Goal: Task Accomplishment & Management: Manage account settings

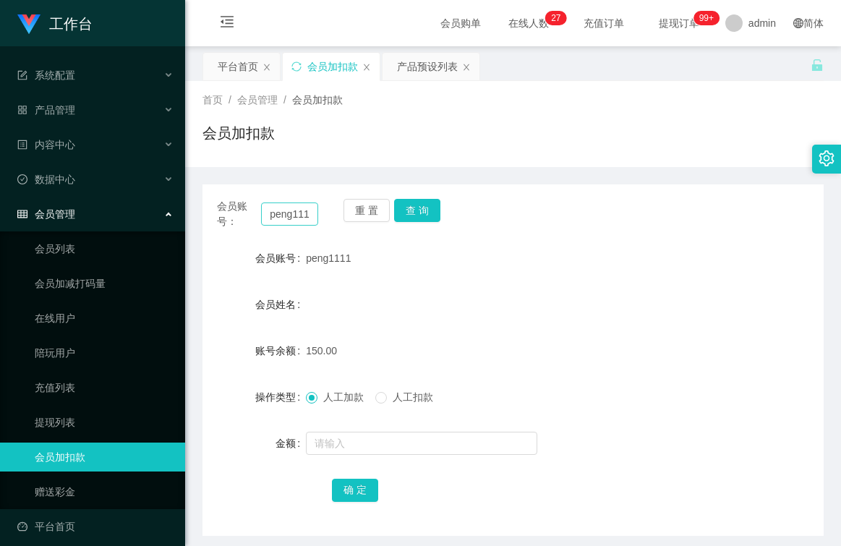
scroll to position [9, 0]
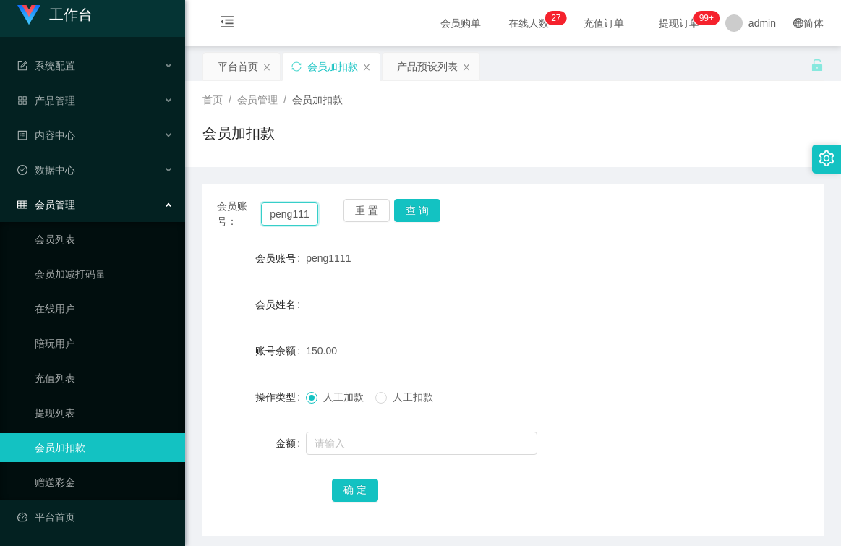
click at [307, 214] on input "peng1111" at bounding box center [289, 213] width 57 height 23
type input "1"
click at [299, 211] on input "1" at bounding box center [289, 213] width 57 height 23
click at [300, 218] on input "text" at bounding box center [289, 213] width 57 height 23
click at [285, 211] on input "text" at bounding box center [289, 213] width 57 height 23
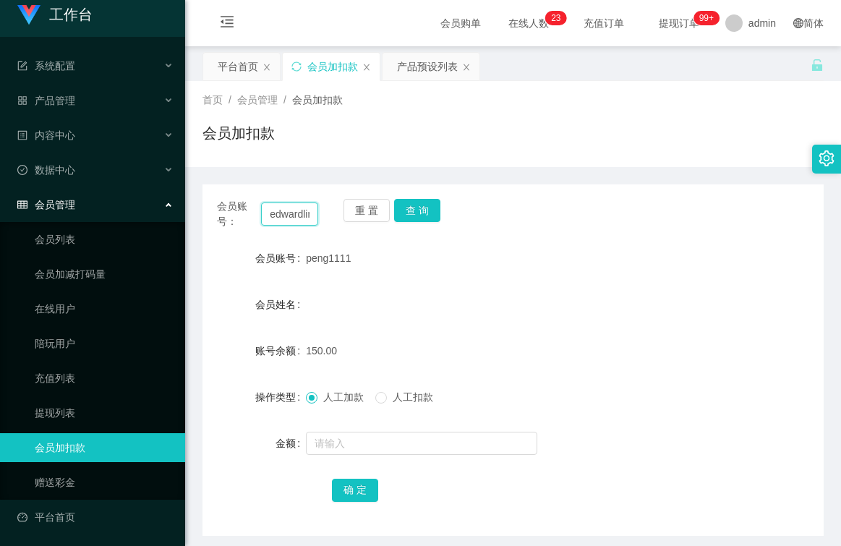
scroll to position [0, 8]
type input "edwardlim"
click at [409, 213] on button "查 询" at bounding box center [417, 210] width 46 height 23
drag, startPoint x: 353, startPoint y: 257, endPoint x: 299, endPoint y: 260, distance: 53.6
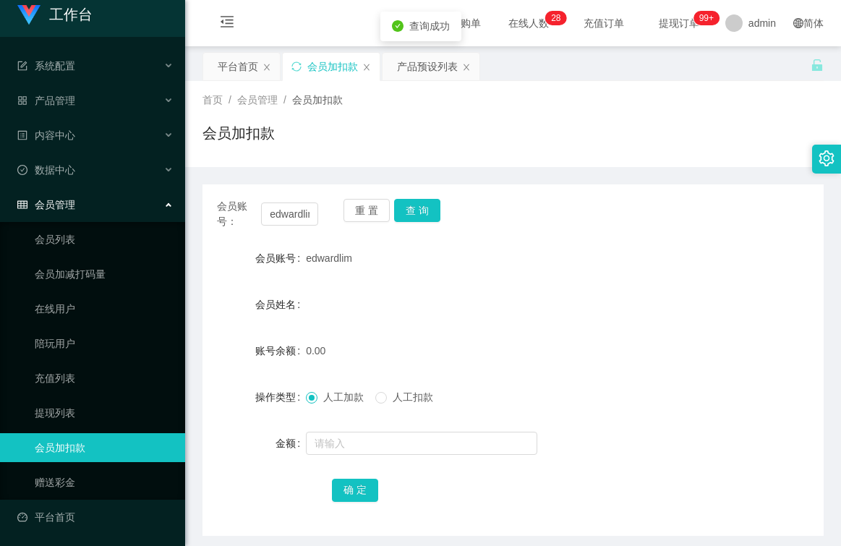
click at [299, 260] on div "会员账号 [PERSON_NAME]" at bounding box center [512, 258] width 621 height 29
copy div "会员账号 [PERSON_NAME]"
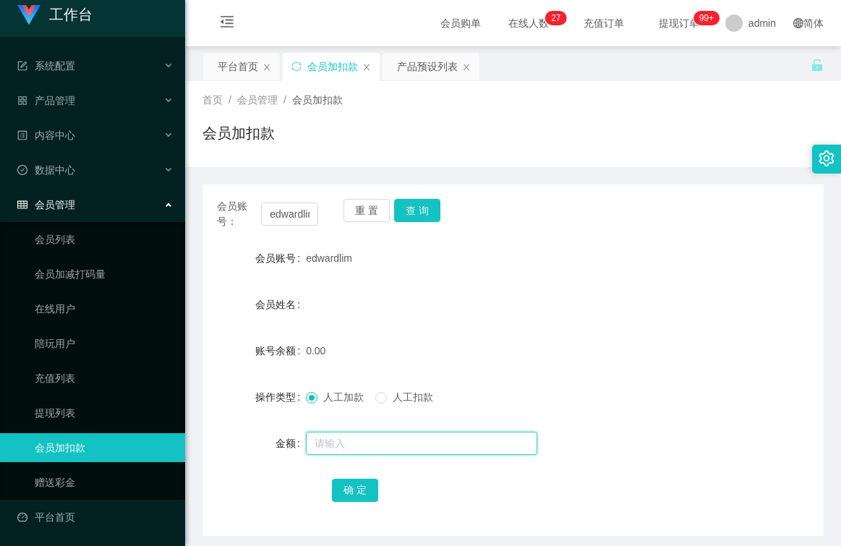
click at [339, 448] on input "text" at bounding box center [421, 443] width 231 height 23
type input "100"
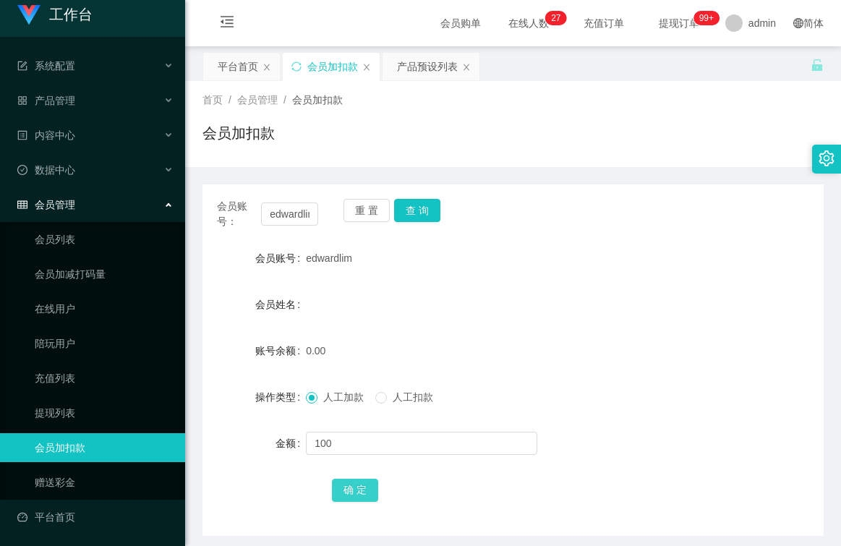
click at [367, 490] on button "确 定" at bounding box center [355, 490] width 46 height 23
click at [70, 100] on span "产品管理" at bounding box center [46, 101] width 58 height 12
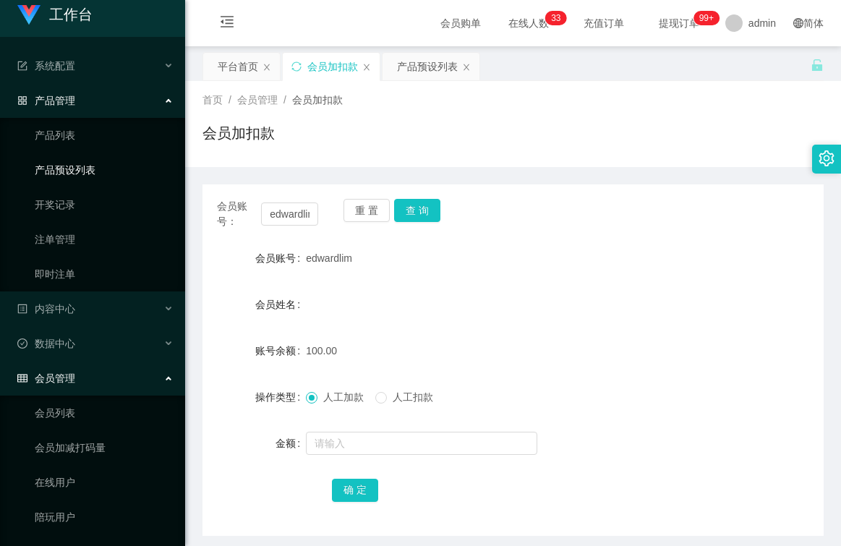
click at [82, 171] on link "产品预设列表" at bounding box center [104, 169] width 139 height 29
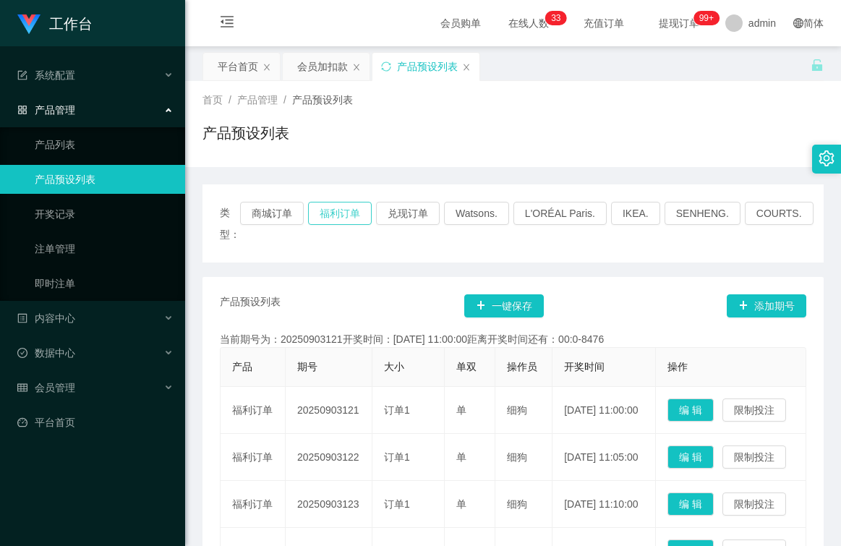
click at [334, 212] on button "福利订单" at bounding box center [340, 213] width 64 height 23
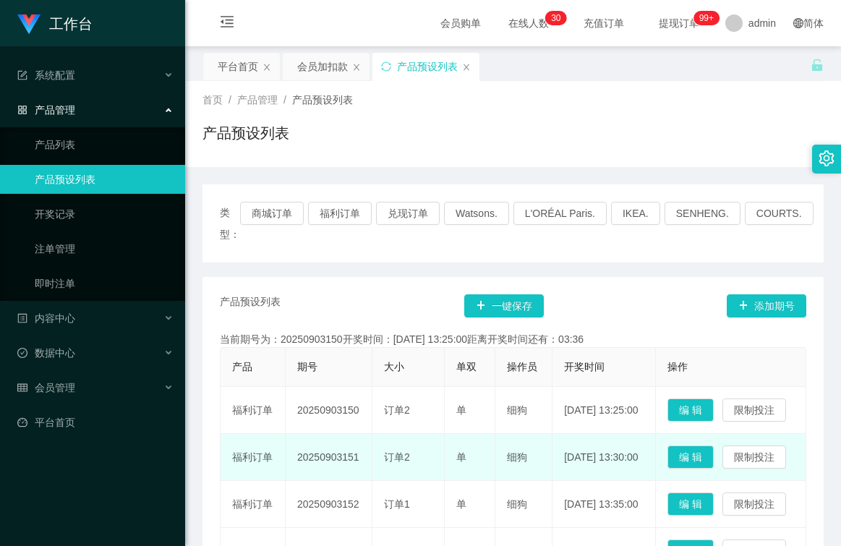
click at [349, 481] on td "20250903151" at bounding box center [329, 457] width 87 height 47
click at [359, 481] on td "20250903151" at bounding box center [329, 457] width 87 height 47
drag, startPoint x: 359, startPoint y: 507, endPoint x: 287, endPoint y: 508, distance: 71.6
click at [287, 481] on td "20250903151" at bounding box center [329, 457] width 87 height 47
copy td "20250903151"
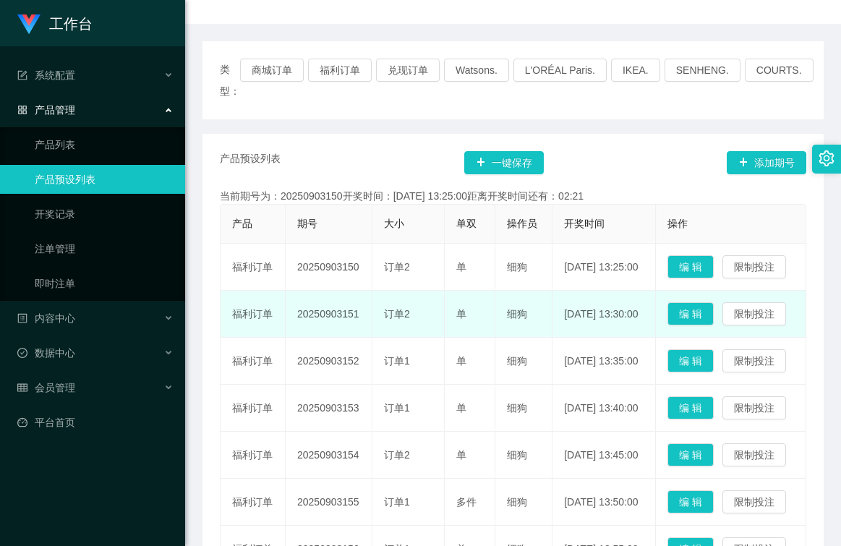
scroll to position [145, 0]
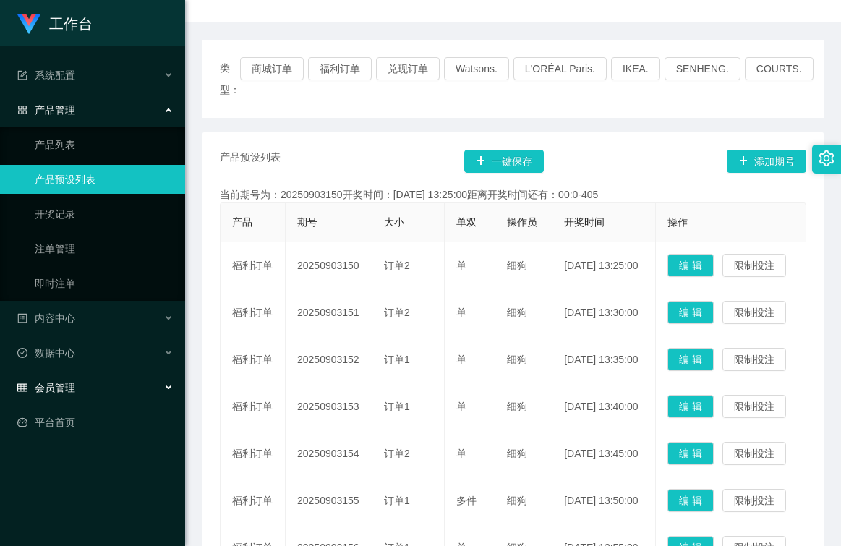
click at [60, 378] on div "会员管理" at bounding box center [92, 387] width 185 height 29
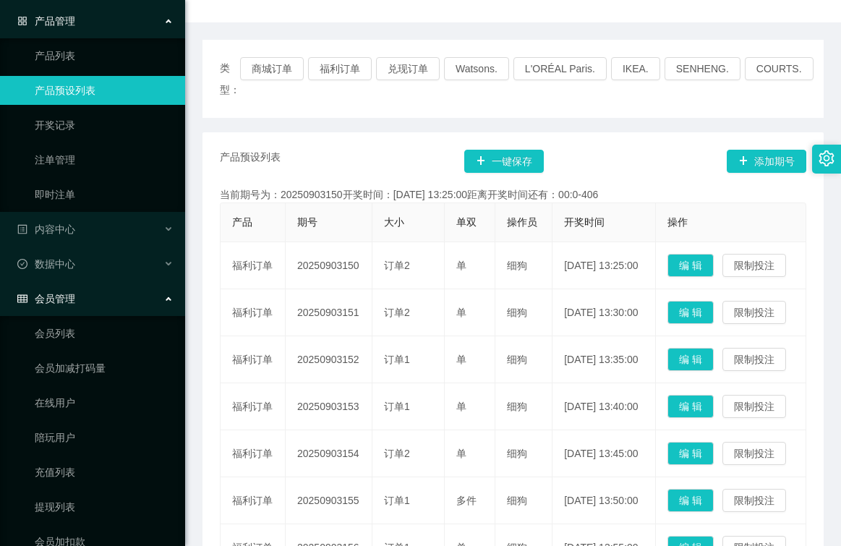
scroll to position [183, 0]
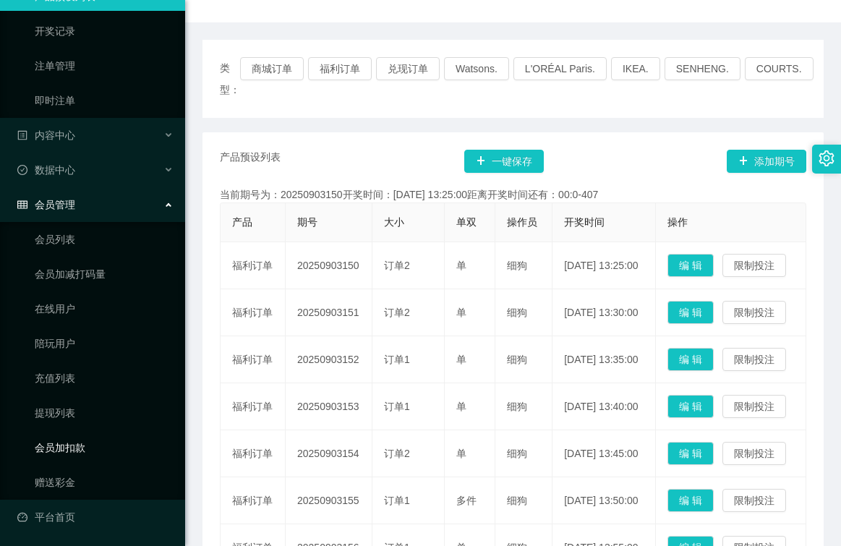
click at [69, 453] on link "会员加扣款" at bounding box center [104, 447] width 139 height 29
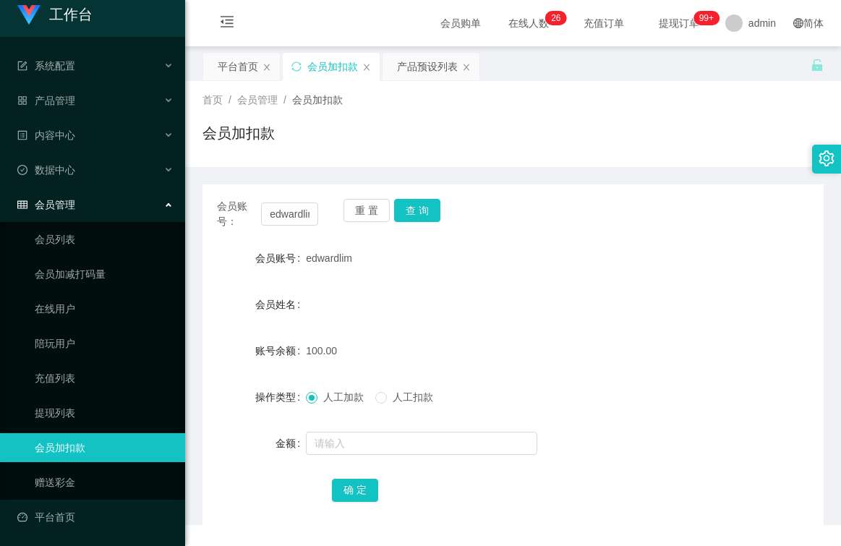
scroll to position [9, 0]
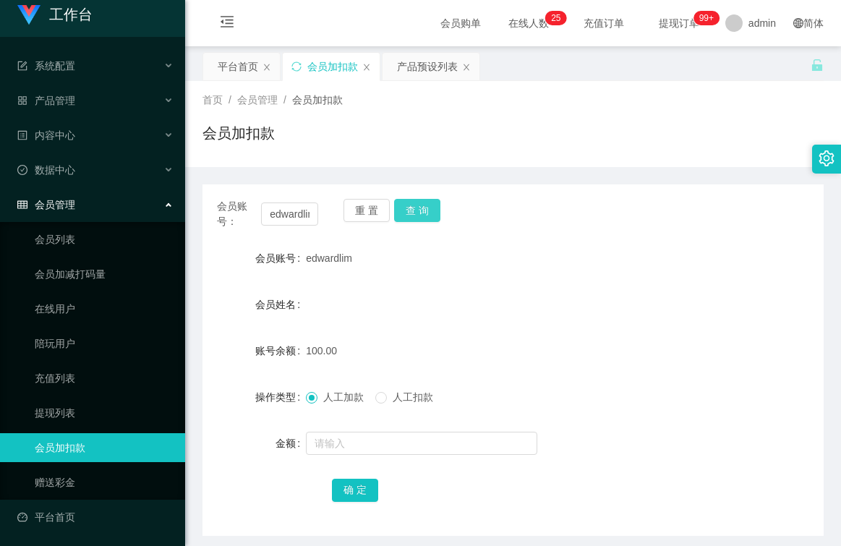
click at [418, 213] on button "查 询" at bounding box center [417, 210] width 46 height 23
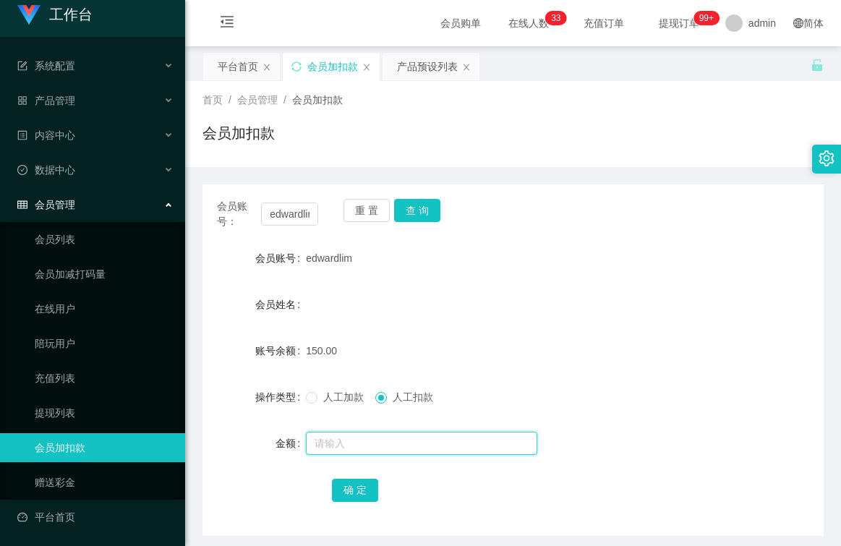
click at [371, 441] on input "text" at bounding box center [421, 443] width 231 height 23
type input "150"
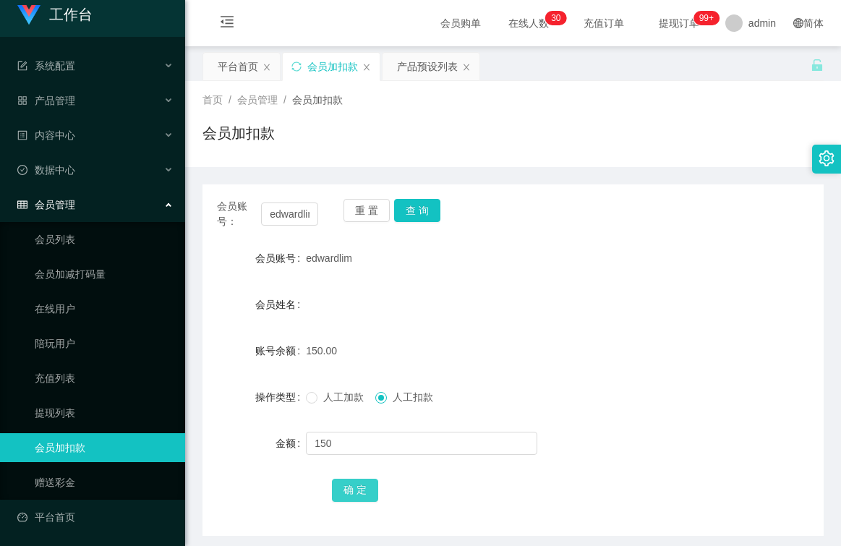
click at [356, 484] on button "确 定" at bounding box center [355, 490] width 46 height 23
click at [310, 218] on input "edwardlim" at bounding box center [289, 213] width 57 height 23
type input "m"
click at [304, 219] on input "m" at bounding box center [289, 213] width 57 height 23
click at [300, 211] on input "text" at bounding box center [289, 213] width 57 height 23
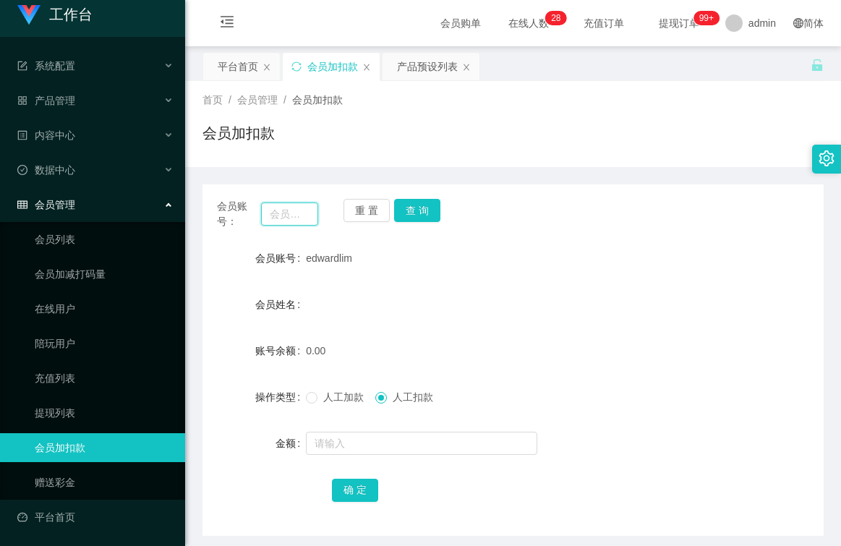
paste input "93258788"
type input "93258788"
click at [417, 213] on button "查 询" at bounding box center [417, 210] width 46 height 23
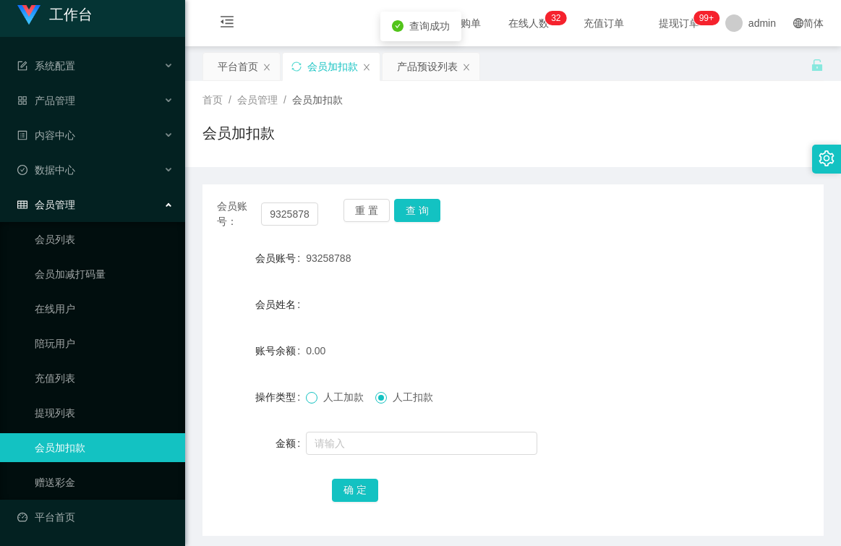
click at [316, 396] on span at bounding box center [312, 398] width 12 height 12
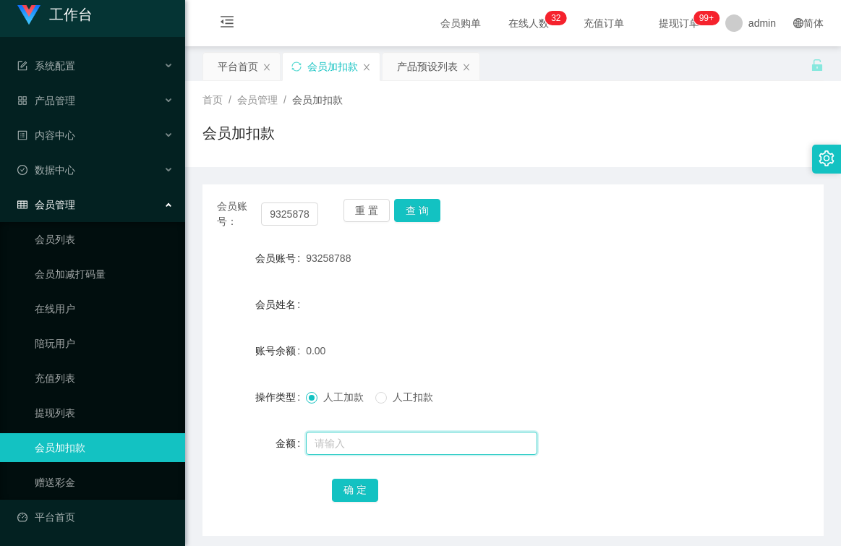
click at [374, 447] on input "text" at bounding box center [421, 443] width 231 height 23
type input "100"
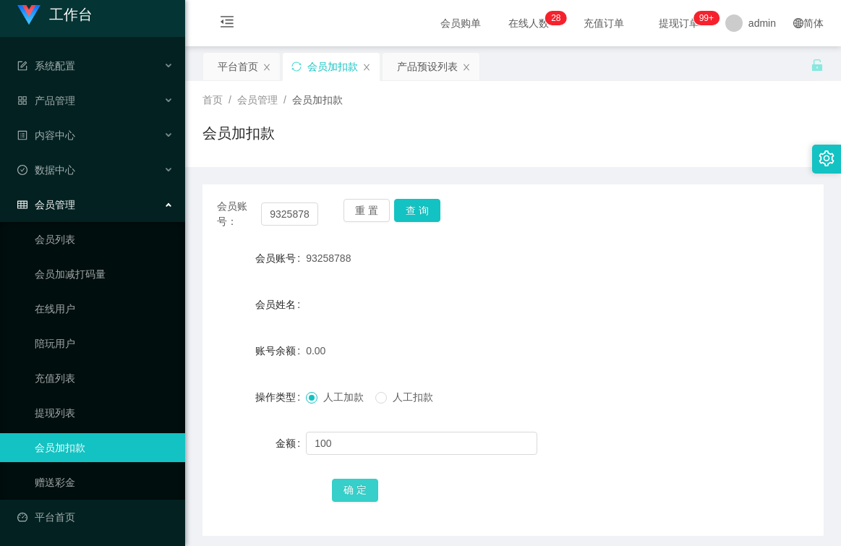
click at [367, 491] on button "确 定" at bounding box center [355, 490] width 46 height 23
click at [75, 95] on div "产品管理" at bounding box center [92, 100] width 185 height 29
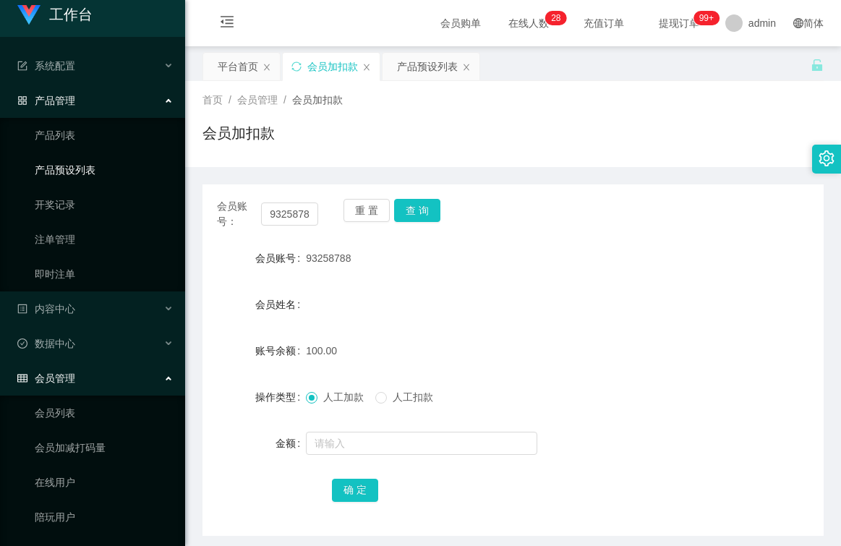
click at [89, 173] on link "产品预设列表" at bounding box center [104, 169] width 139 height 29
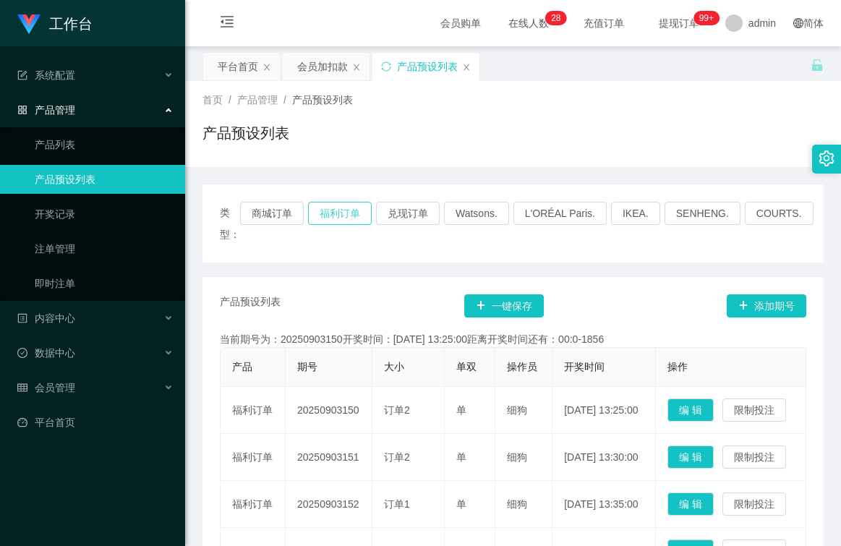
click at [358, 213] on button "福利订单" at bounding box center [340, 213] width 64 height 23
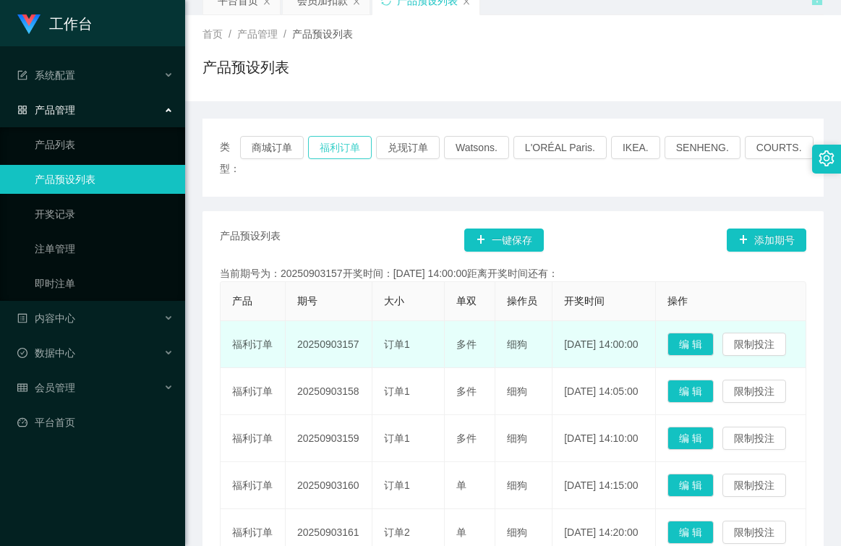
scroll to position [145, 0]
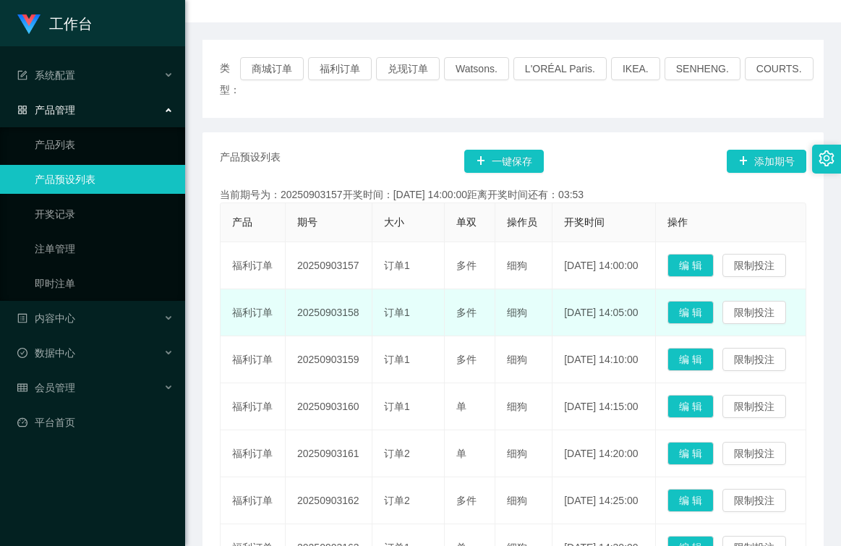
drag, startPoint x: 362, startPoint y: 365, endPoint x: 286, endPoint y: 367, distance: 75.9
click at [286, 336] on td "20250903158" at bounding box center [329, 312] width 87 height 47
copy td "20250903158"
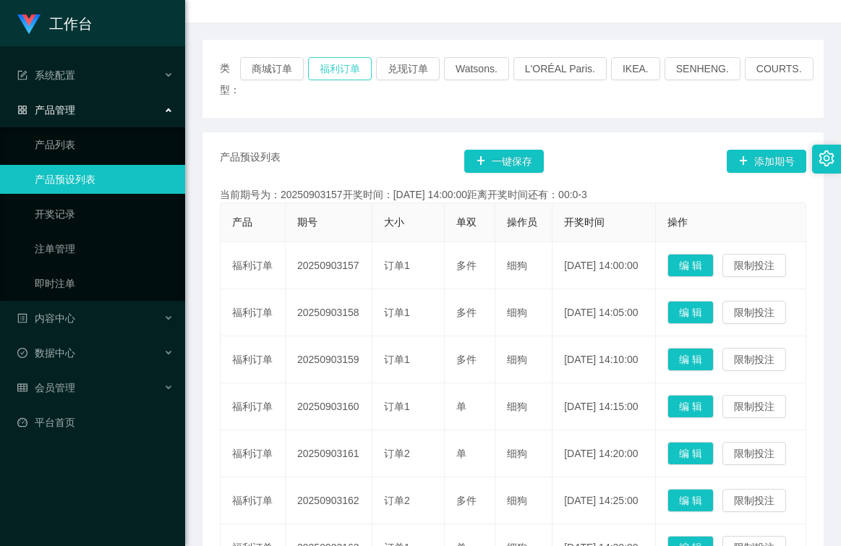
click at [341, 70] on button "福利订单" at bounding box center [340, 68] width 64 height 23
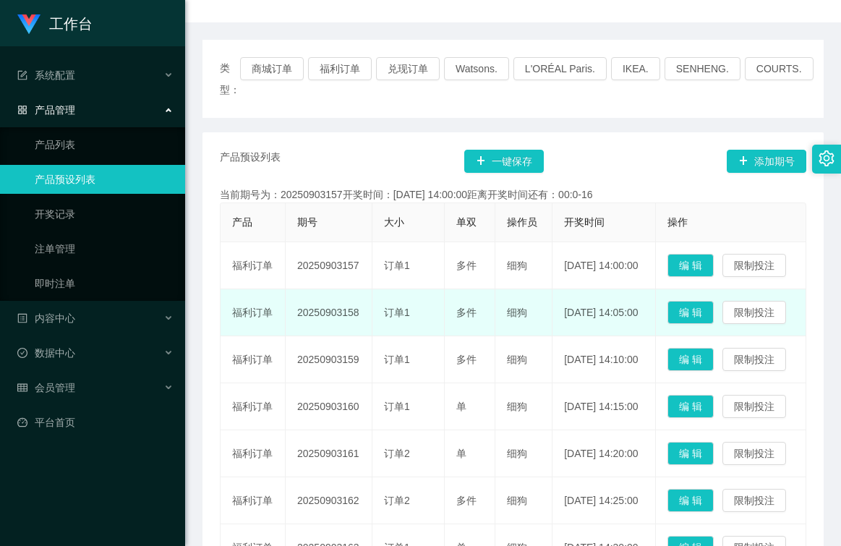
drag, startPoint x: 313, startPoint y: 330, endPoint x: 339, endPoint y: 333, distance: 26.2
click at [313, 330] on td "20250903158" at bounding box center [329, 312] width 87 height 47
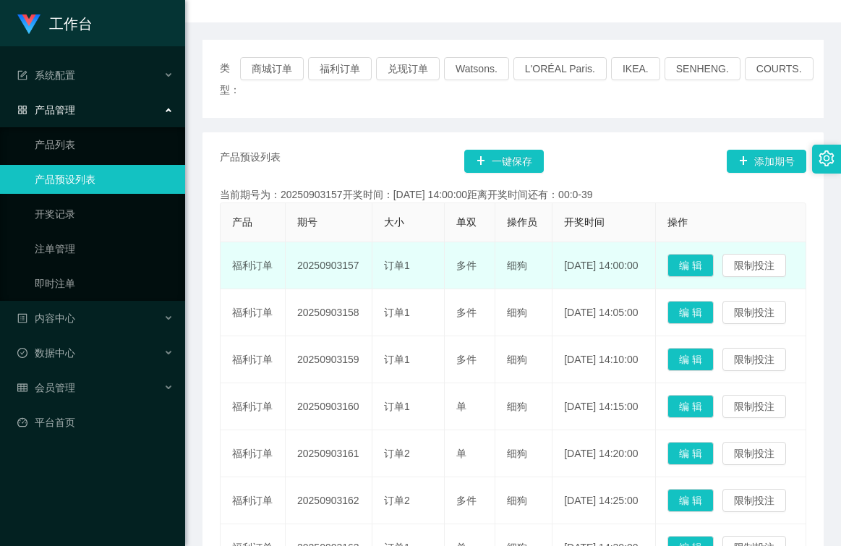
click at [352, 289] on td "20250903157" at bounding box center [329, 265] width 87 height 47
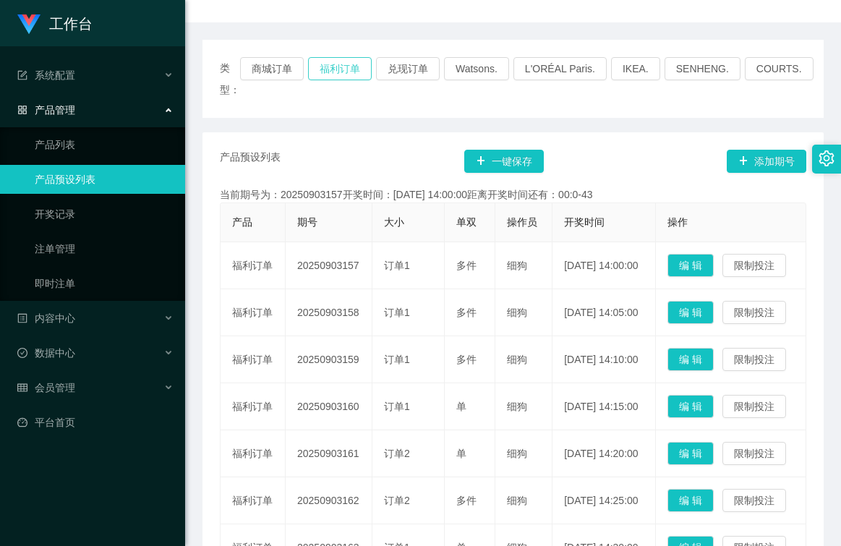
click at [346, 72] on button "福利订单" at bounding box center [340, 68] width 64 height 23
click at [65, 385] on span "会员管理" at bounding box center [46, 388] width 58 height 12
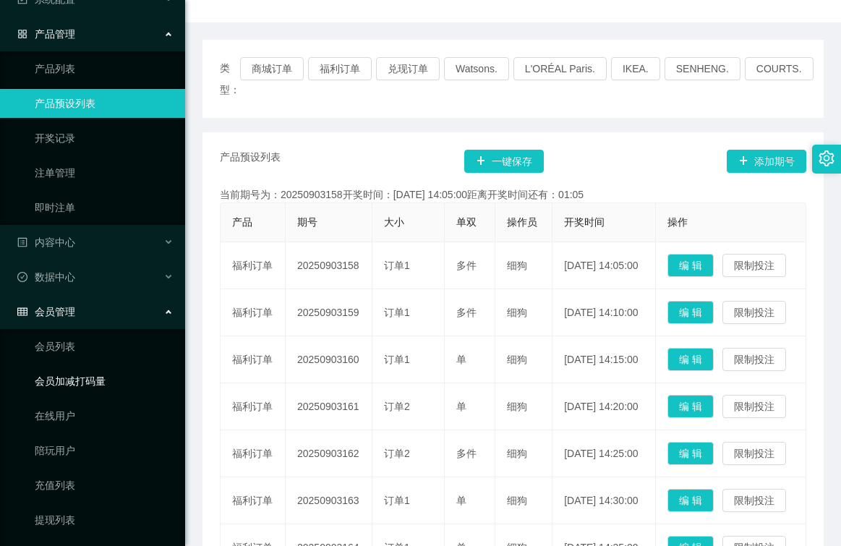
scroll to position [183, 0]
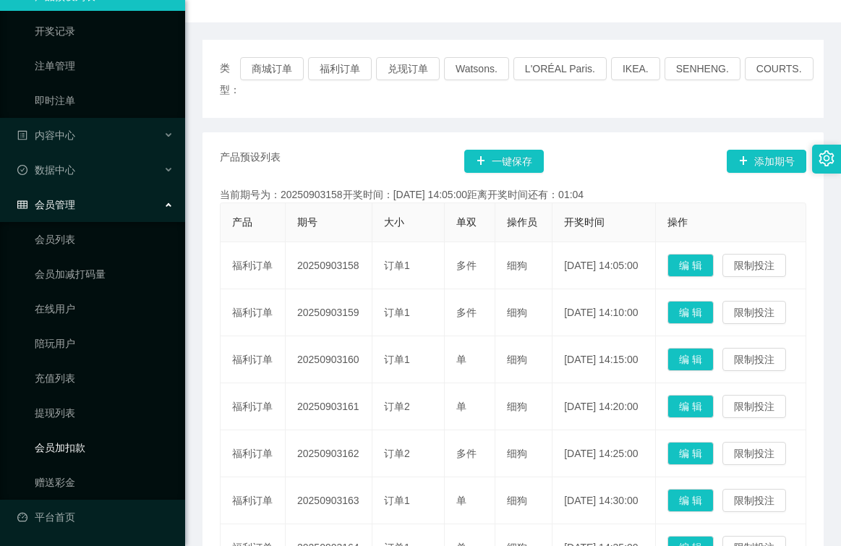
click at [86, 450] on link "会员加扣款" at bounding box center [104, 447] width 139 height 29
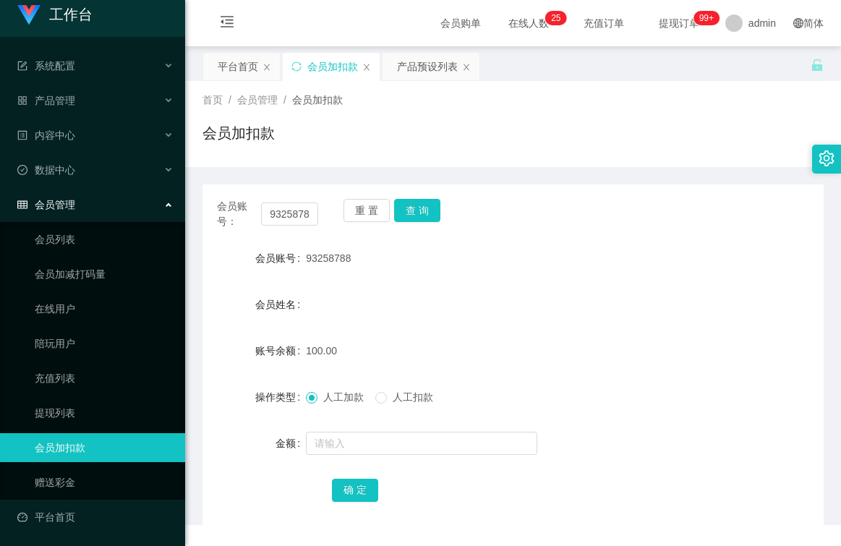
scroll to position [9, 0]
click at [381, 293] on div "会员姓名" at bounding box center [512, 304] width 621 height 29
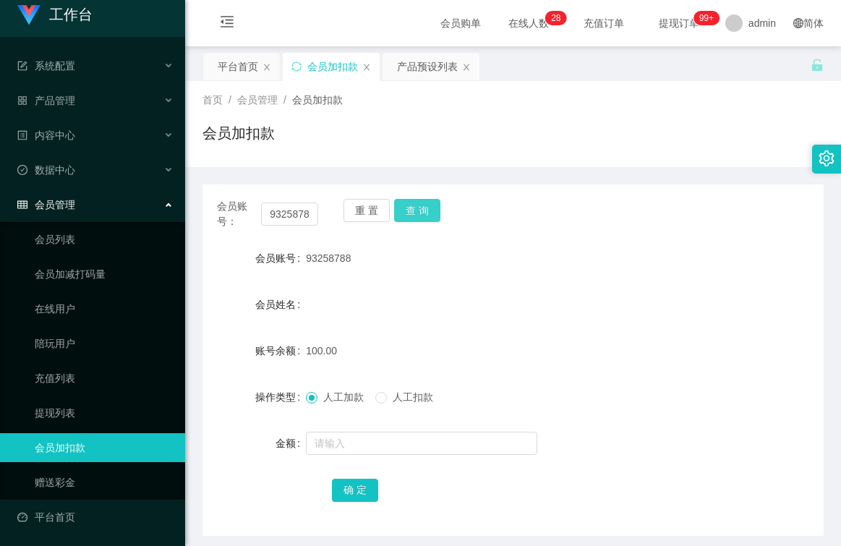
click at [416, 210] on button "查 询" at bounding box center [417, 210] width 46 height 23
drag, startPoint x: 98, startPoint y: 484, endPoint x: 113, endPoint y: 480, distance: 15.6
click at [98, 484] on link "赠送彩金" at bounding box center [104, 482] width 139 height 29
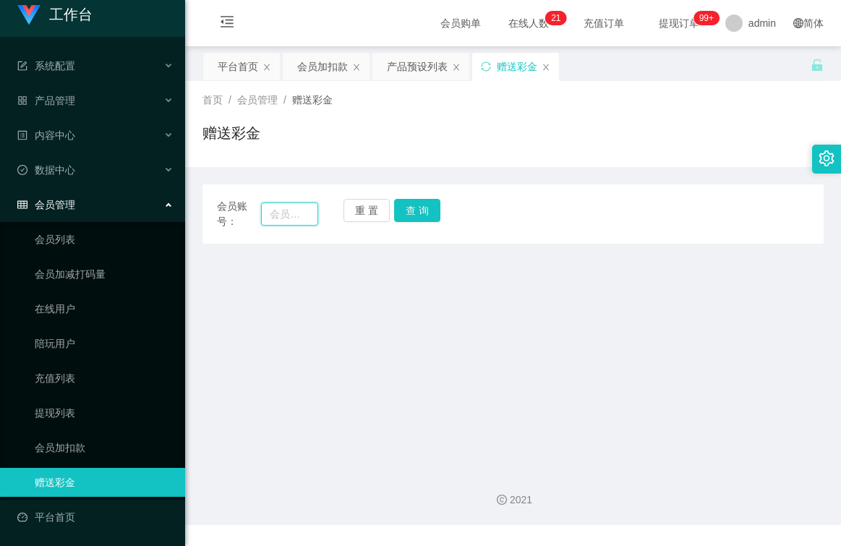
click at [305, 213] on input "text" at bounding box center [289, 213] width 57 height 23
click at [85, 448] on link "会员加扣款" at bounding box center [104, 447] width 139 height 29
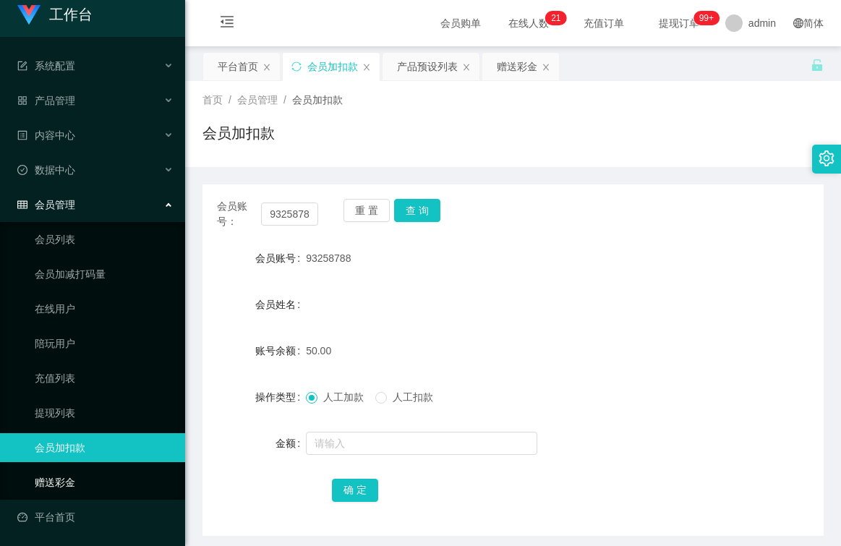
click at [69, 481] on link "赠送彩金" at bounding box center [104, 482] width 139 height 29
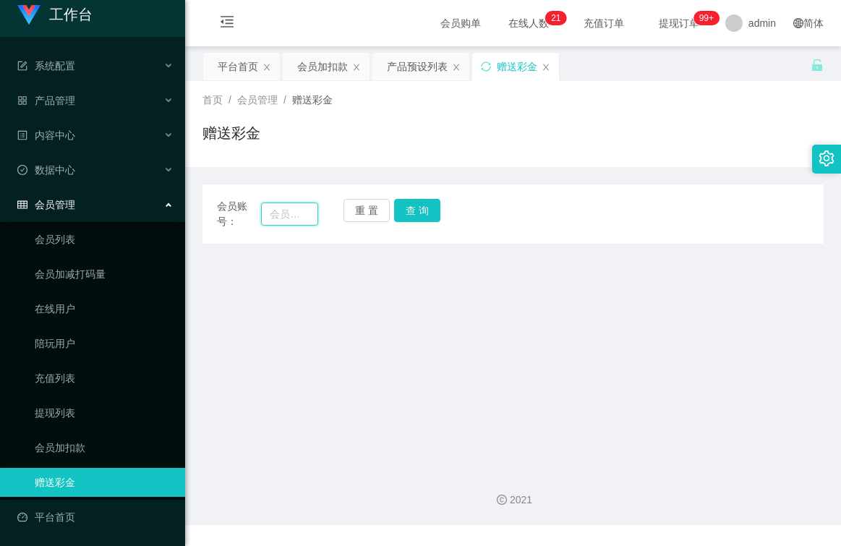
click at [298, 216] on input "text" at bounding box center [289, 213] width 57 height 23
type input "93258788"
click at [406, 208] on button "查 询" at bounding box center [417, 210] width 46 height 23
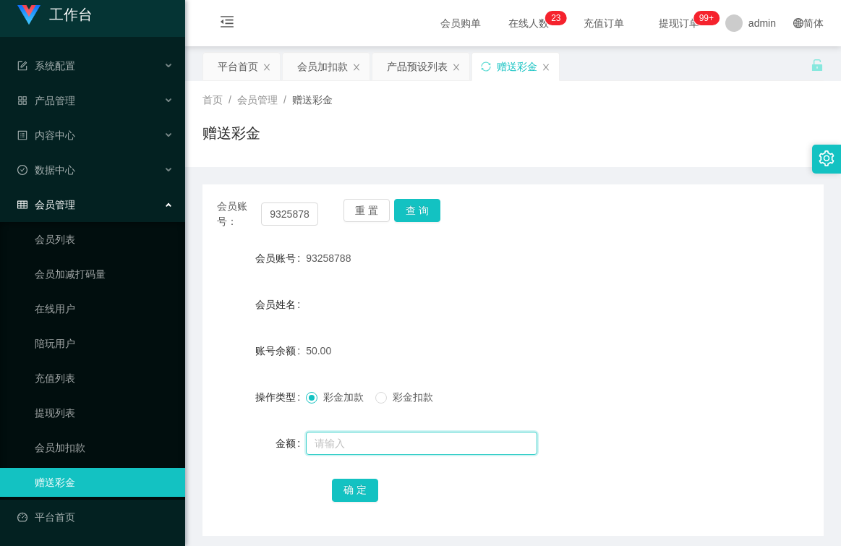
click at [347, 440] on input "text" at bounding box center [421, 443] width 231 height 23
type input "50"
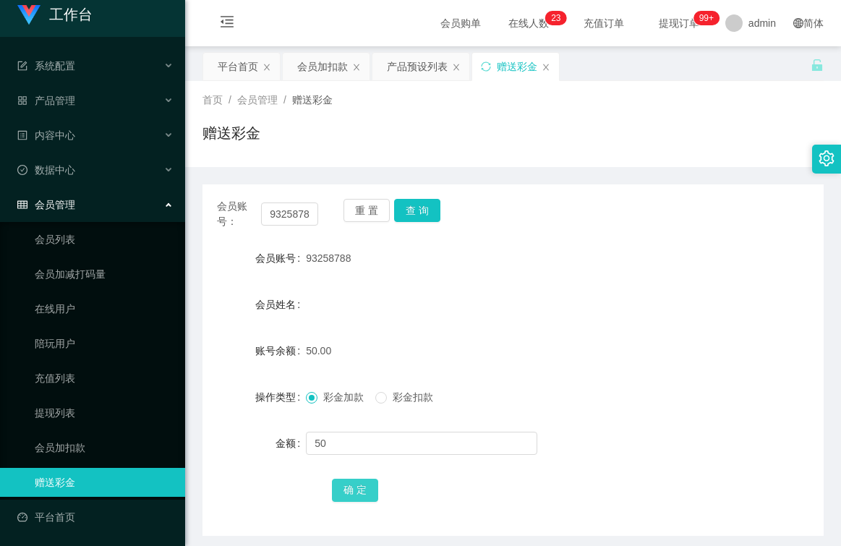
click at [351, 488] on button "确 定" at bounding box center [355, 490] width 46 height 23
drag, startPoint x: 60, startPoint y: 443, endPoint x: 89, endPoint y: 453, distance: 30.6
click at [61, 444] on link "会员加扣款" at bounding box center [104, 447] width 139 height 29
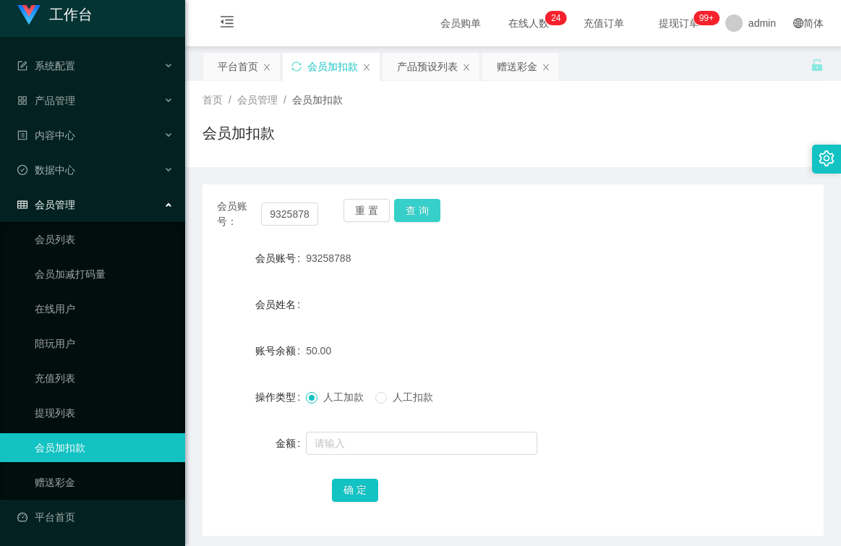
click at [416, 209] on button "查 询" at bounding box center [417, 210] width 46 height 23
click at [427, 211] on button "查 询" at bounding box center [417, 210] width 46 height 23
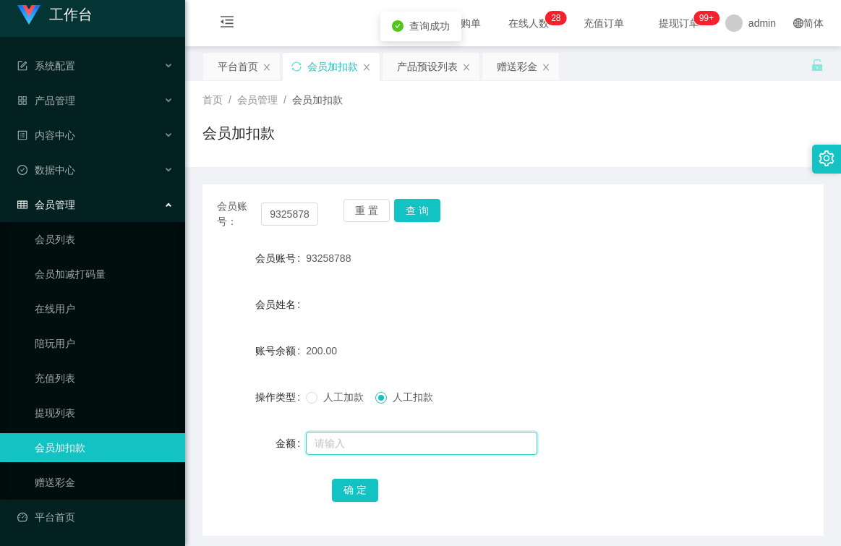
click at [383, 448] on input "text" at bounding box center [421, 443] width 231 height 23
type input "200"
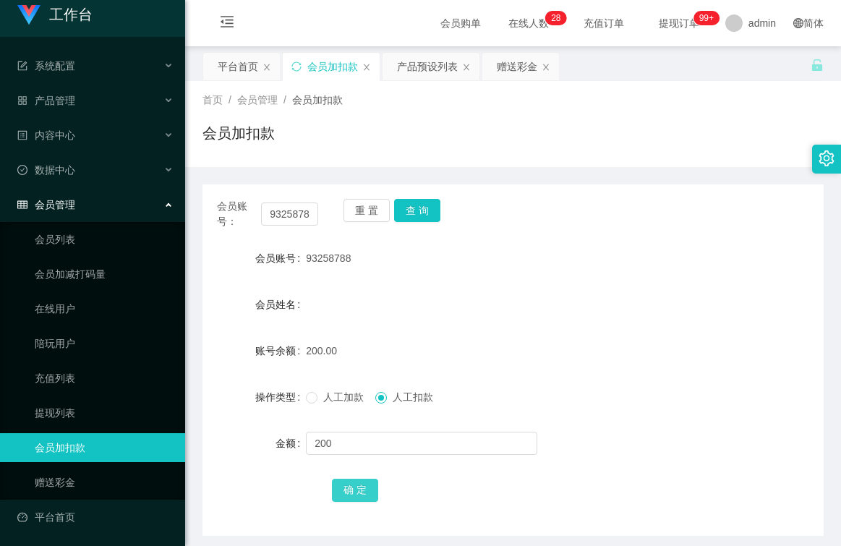
drag, startPoint x: 361, startPoint y: 491, endPoint x: 369, endPoint y: 490, distance: 8.1
click at [361, 491] on button "确 定" at bounding box center [355, 490] width 46 height 23
